Goal: Check status: Check status

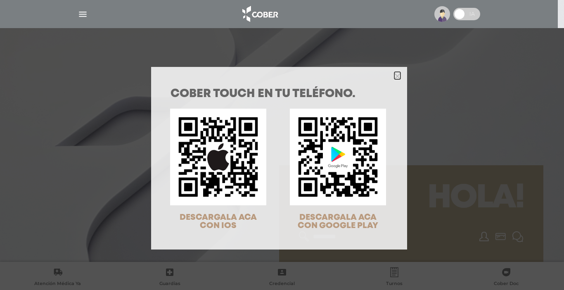
drag, startPoint x: 392, startPoint y: 74, endPoint x: 513, endPoint y: 126, distance: 131.7
click at [394, 74] on polygon "Close" at bounding box center [397, 76] width 6 height 6
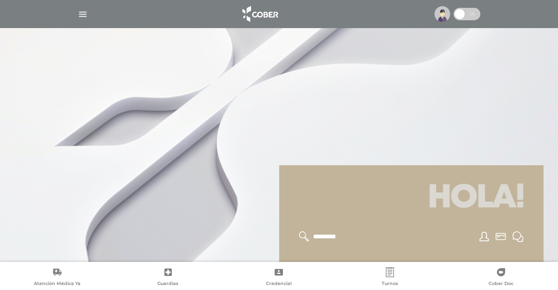
scroll to position [254, 0]
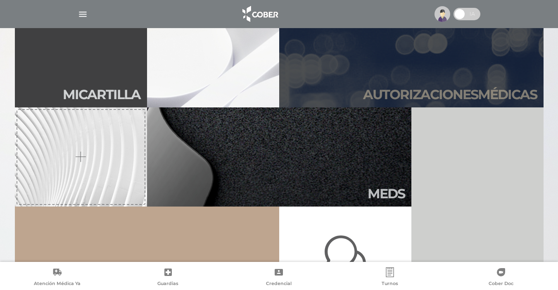
click at [459, 90] on h2 "Autori zaciones médicas" at bounding box center [450, 95] width 174 height 16
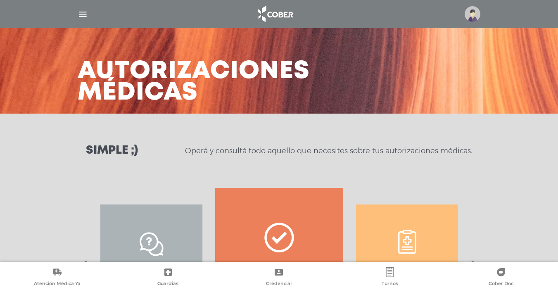
scroll to position [77, 0]
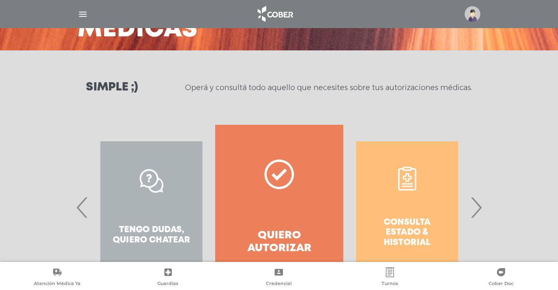
click at [480, 209] on span "›" at bounding box center [476, 207] width 16 height 45
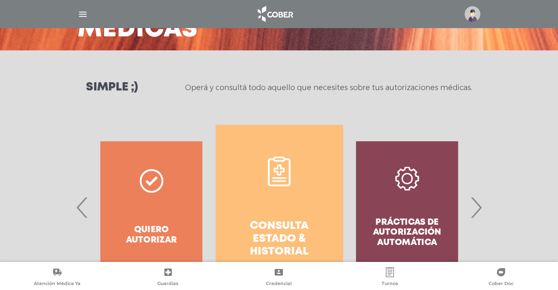
click at [294, 226] on h4 "Consulta estado & historial" at bounding box center [279, 239] width 98 height 39
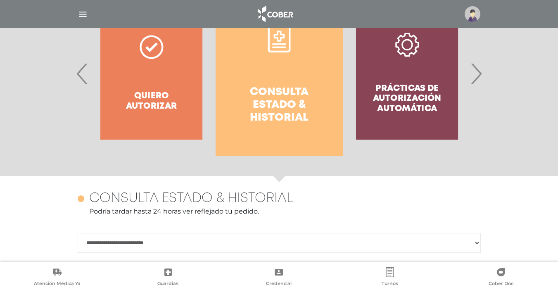
scroll to position [0, 0]
